Goal: Information Seeking & Learning: Check status

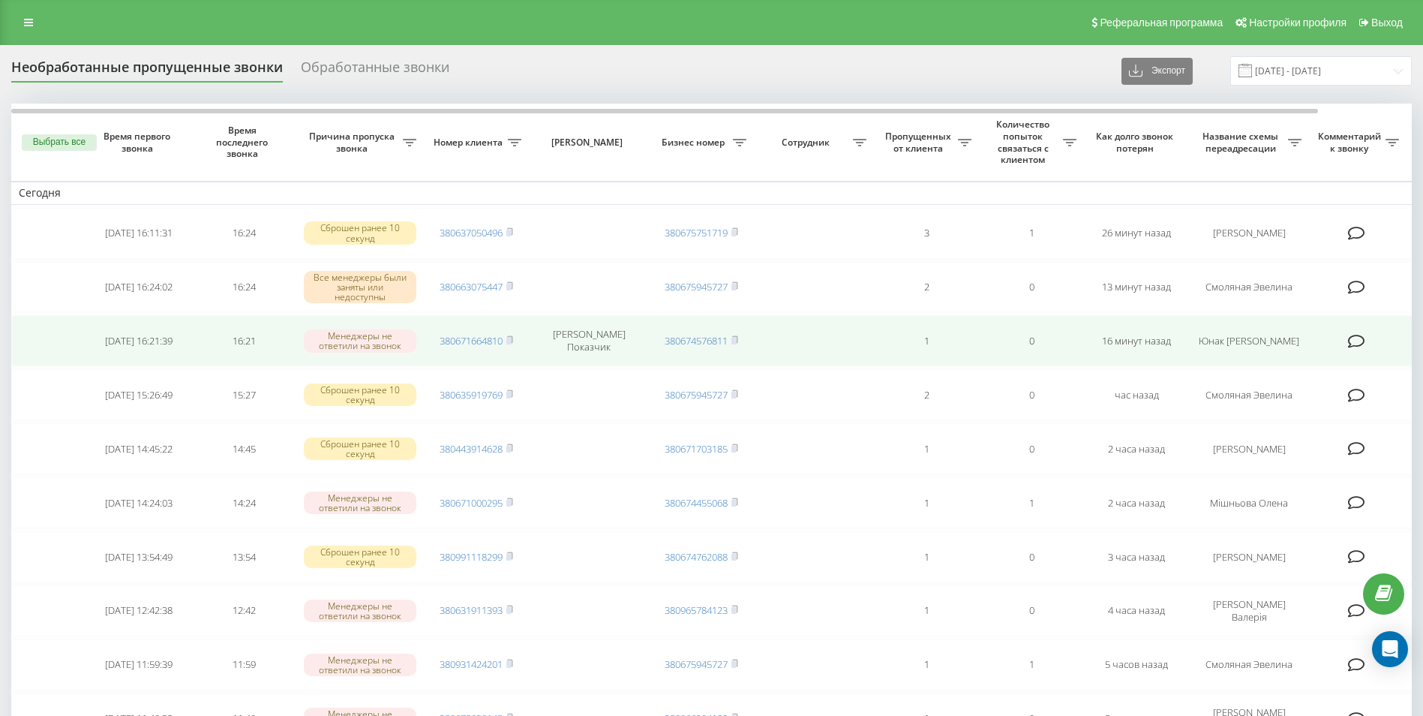
click at [119, 359] on td "[DATE] 16:21:39" at bounding box center [138, 340] width 105 height 51
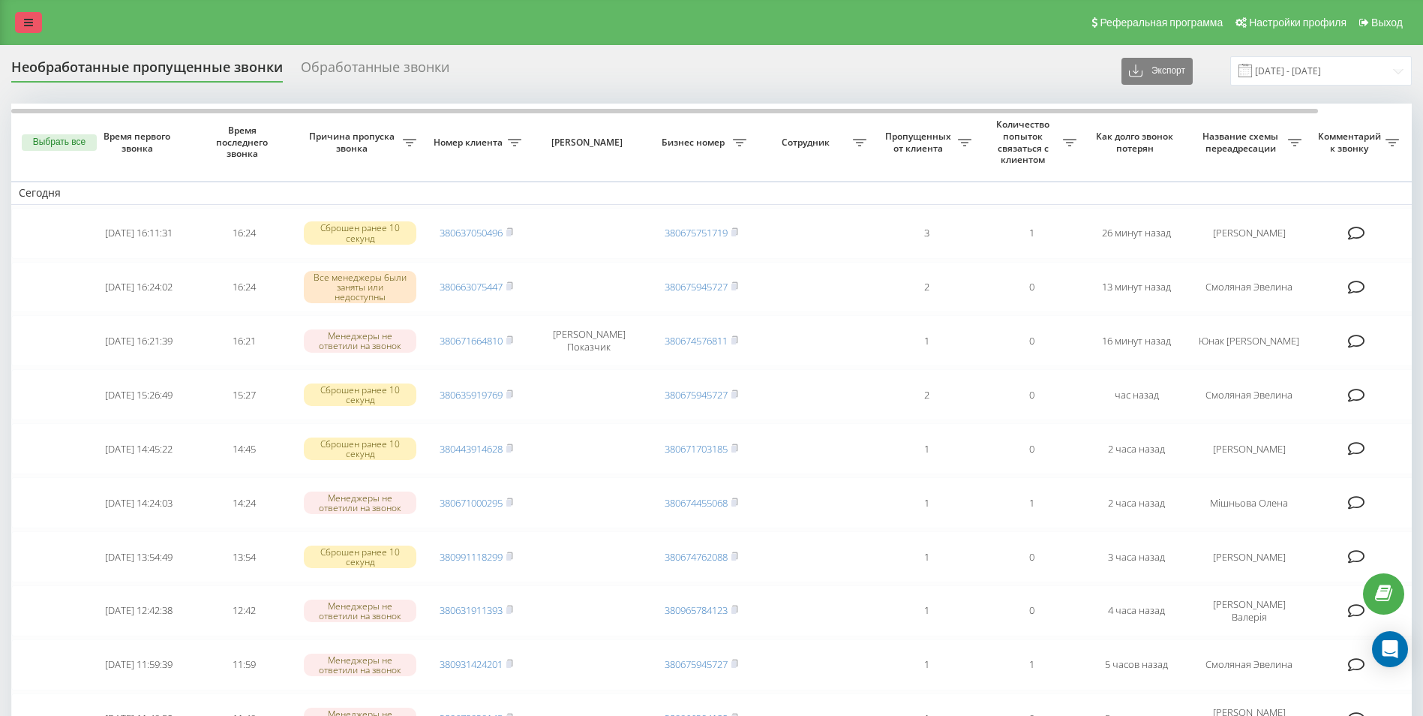
click at [30, 22] on icon at bounding box center [28, 22] width 9 height 11
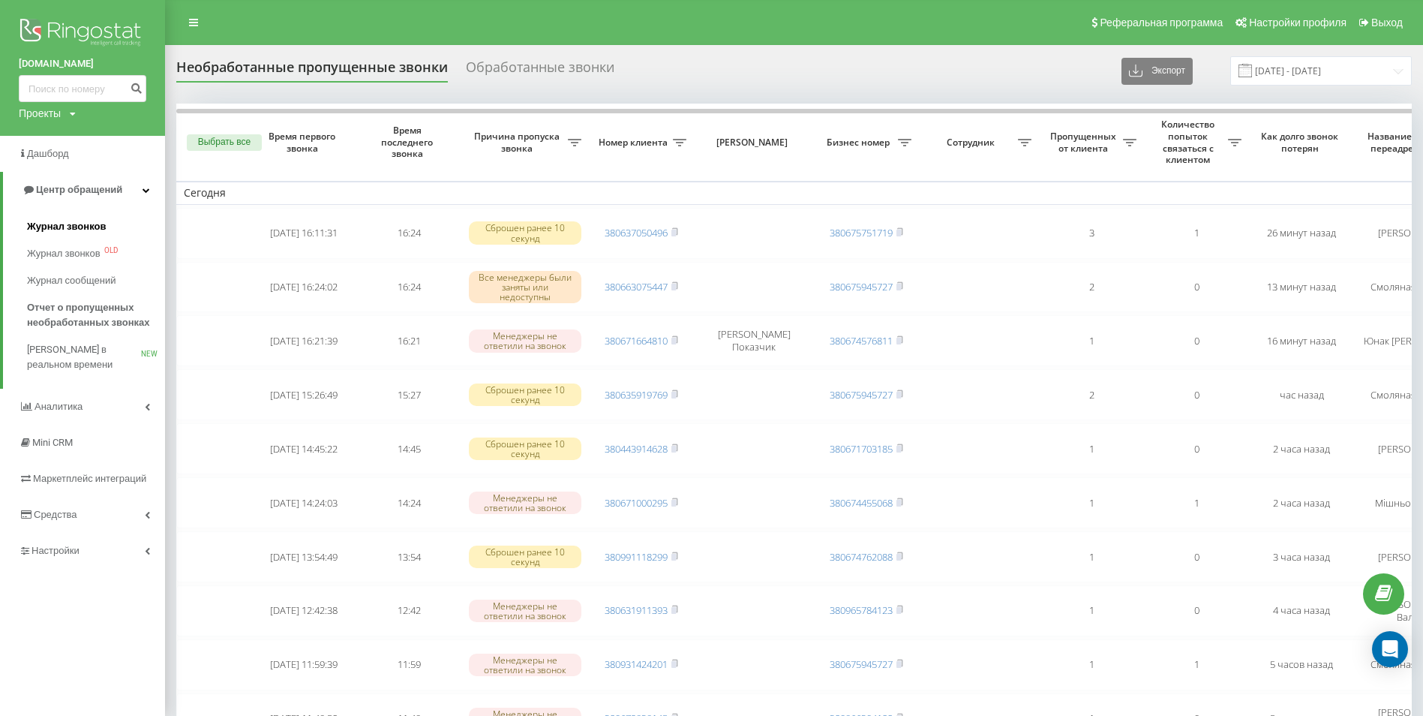
click at [86, 230] on span "Журнал звонков" at bounding box center [66, 226] width 79 height 15
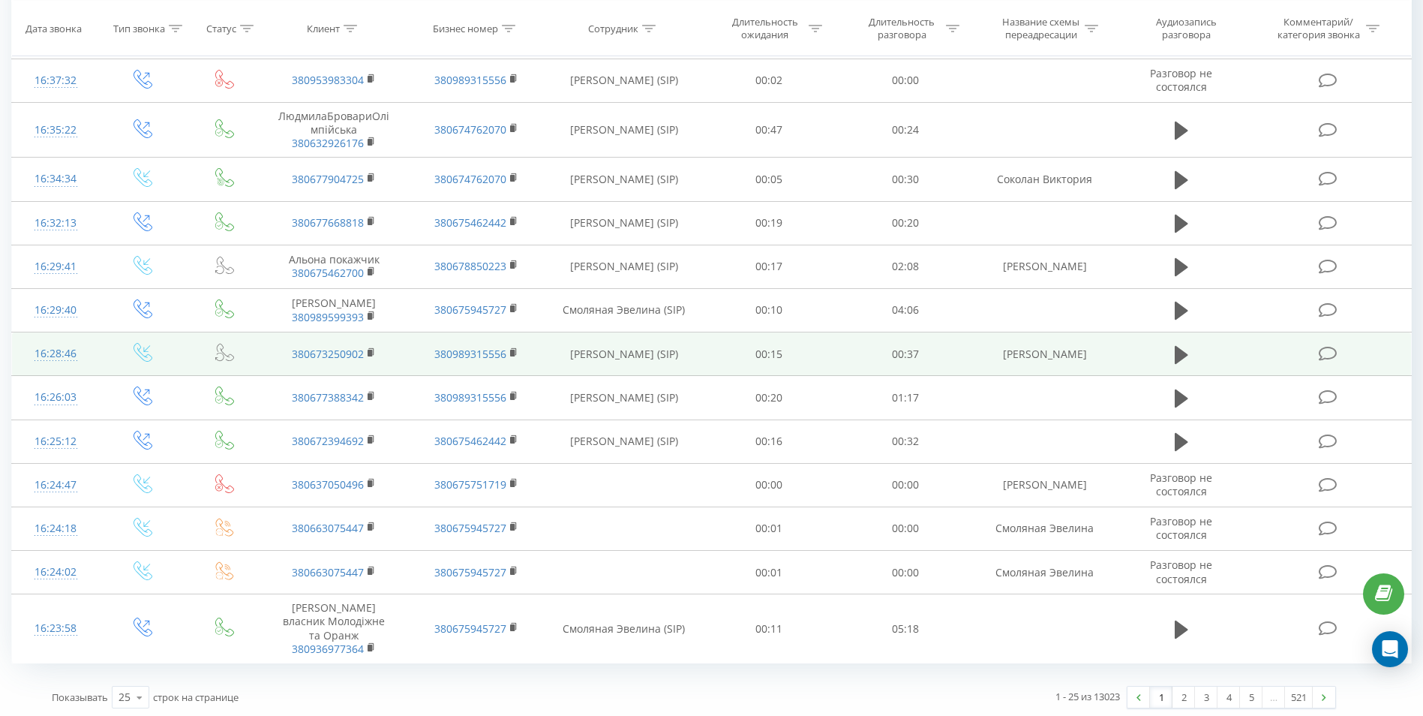
scroll to position [691, 0]
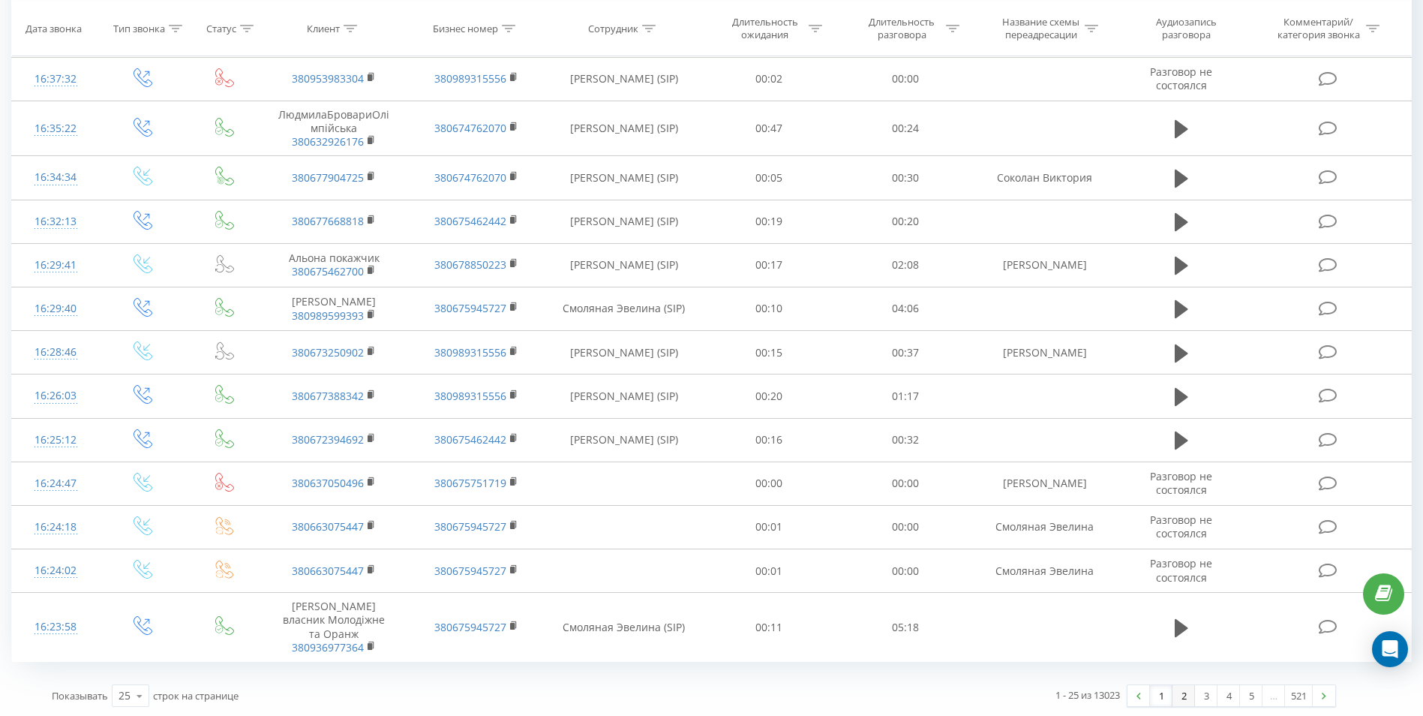
click at [1175, 691] on link "2" at bounding box center [1184, 695] width 23 height 21
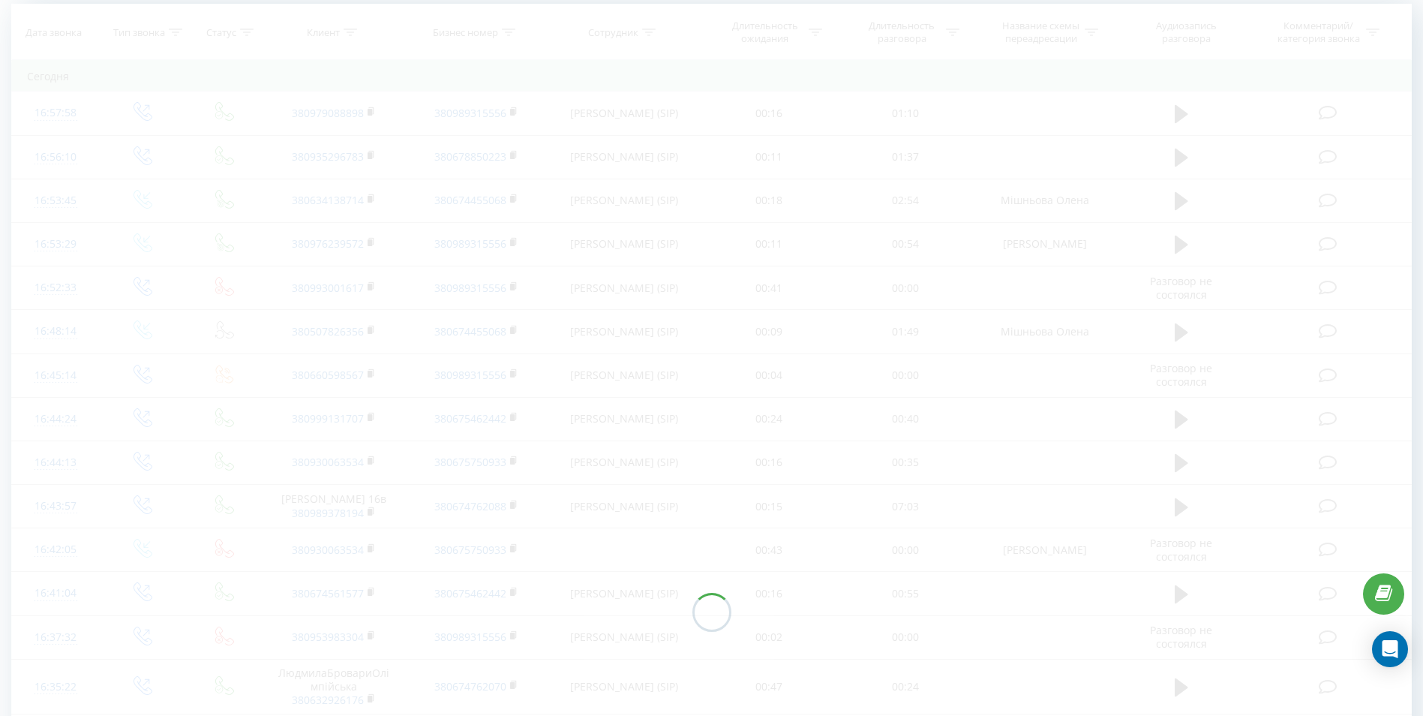
scroll to position [99, 0]
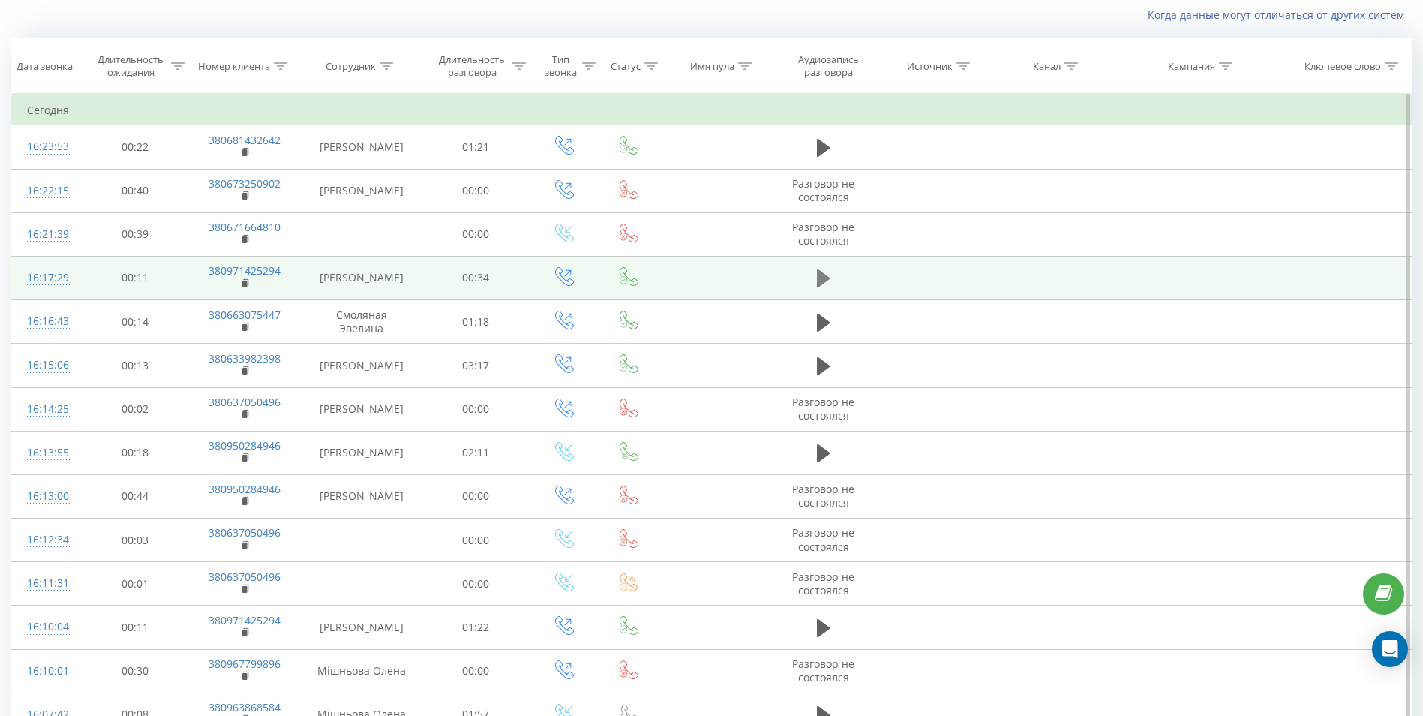
click at [813, 274] on button at bounding box center [824, 278] width 23 height 23
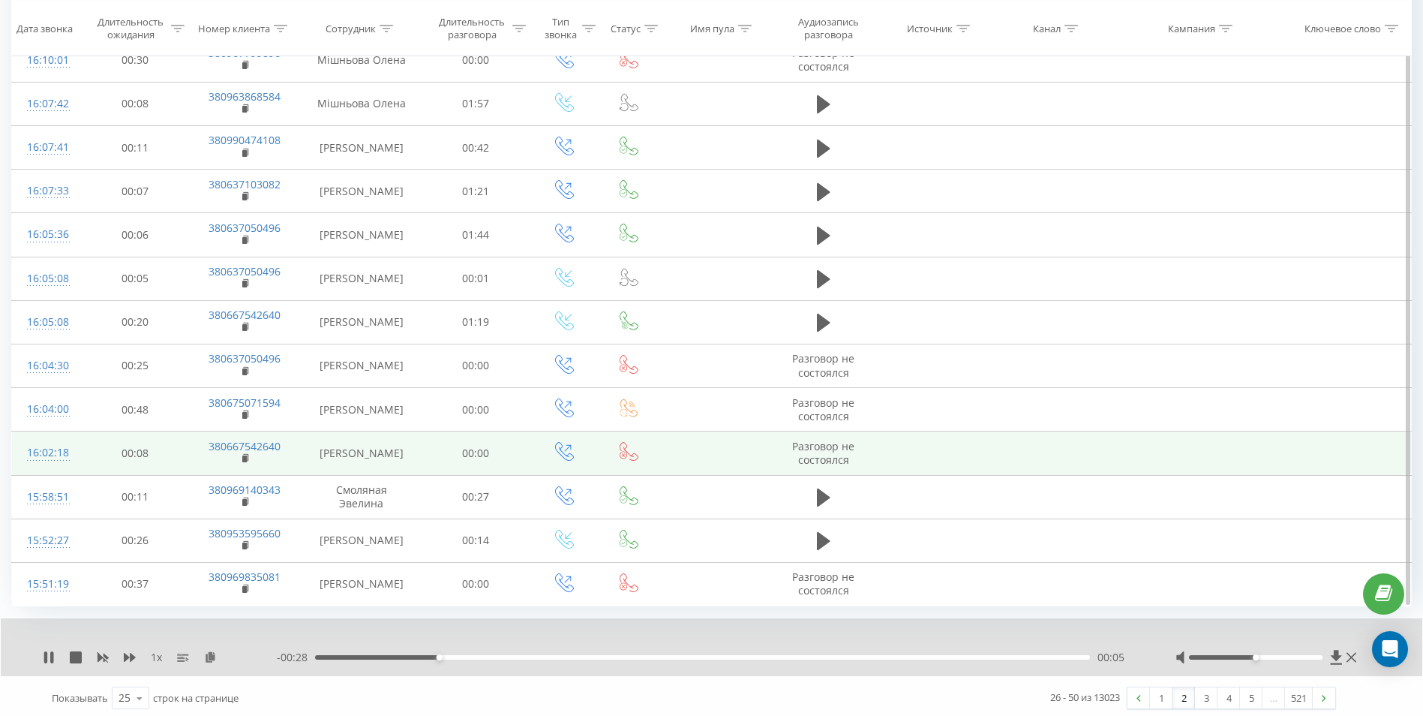
scroll to position [714, 0]
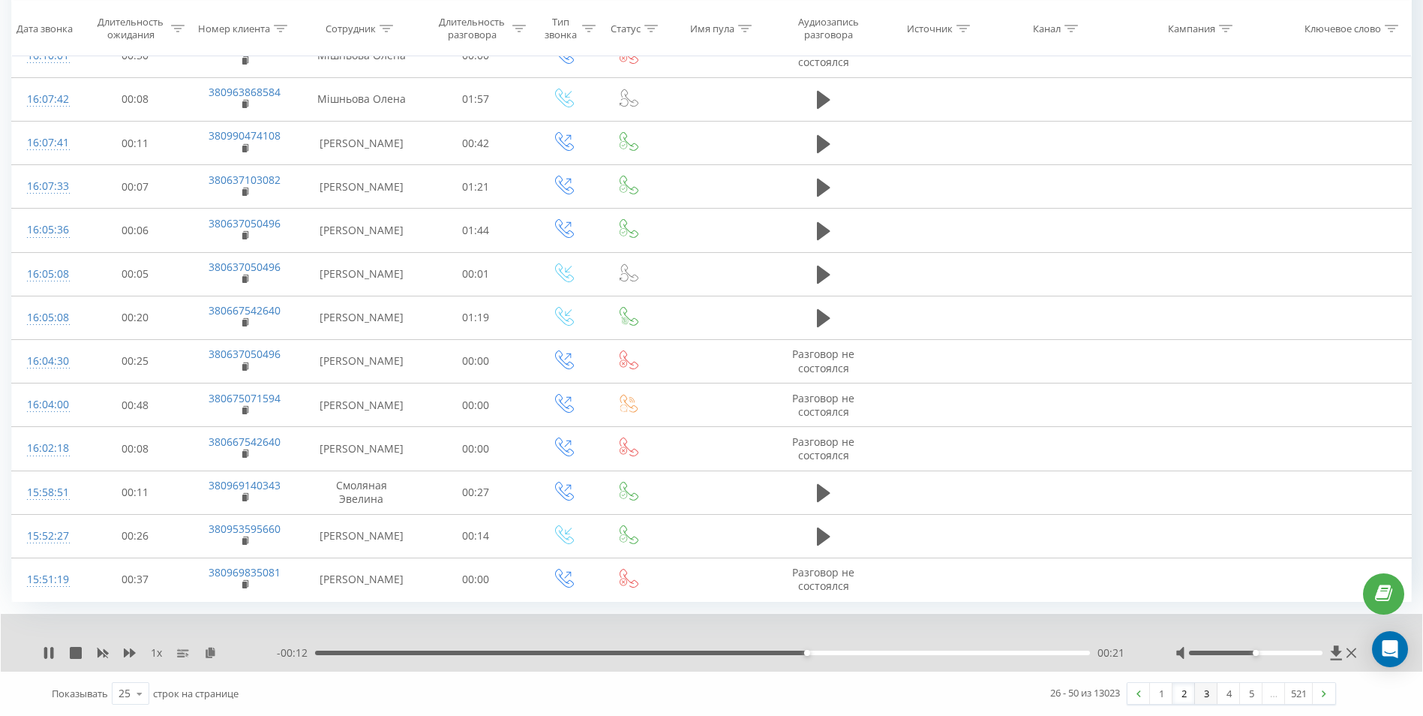
click at [1209, 700] on link "3" at bounding box center [1206, 693] width 23 height 21
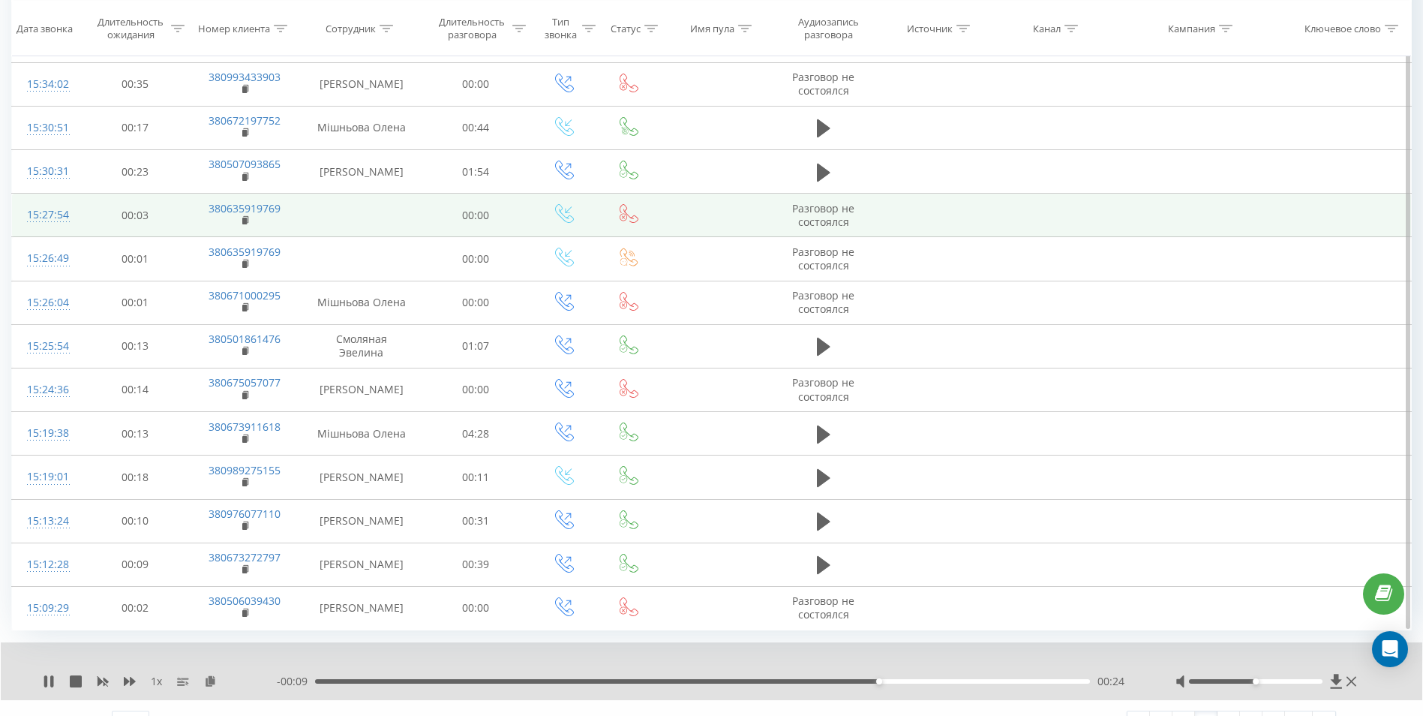
scroll to position [699, 0]
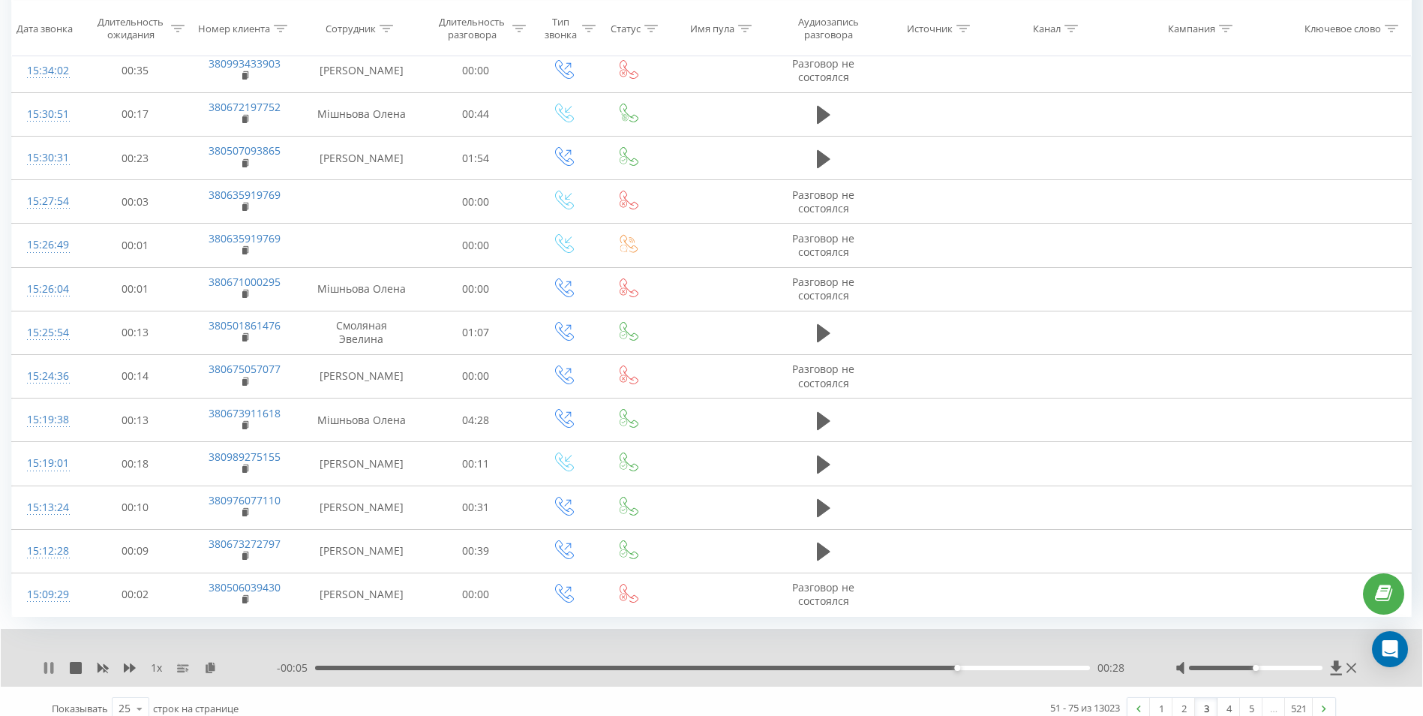
click at [48, 665] on icon at bounding box center [49, 668] width 12 height 12
